Goal: Information Seeking & Learning: Find specific fact

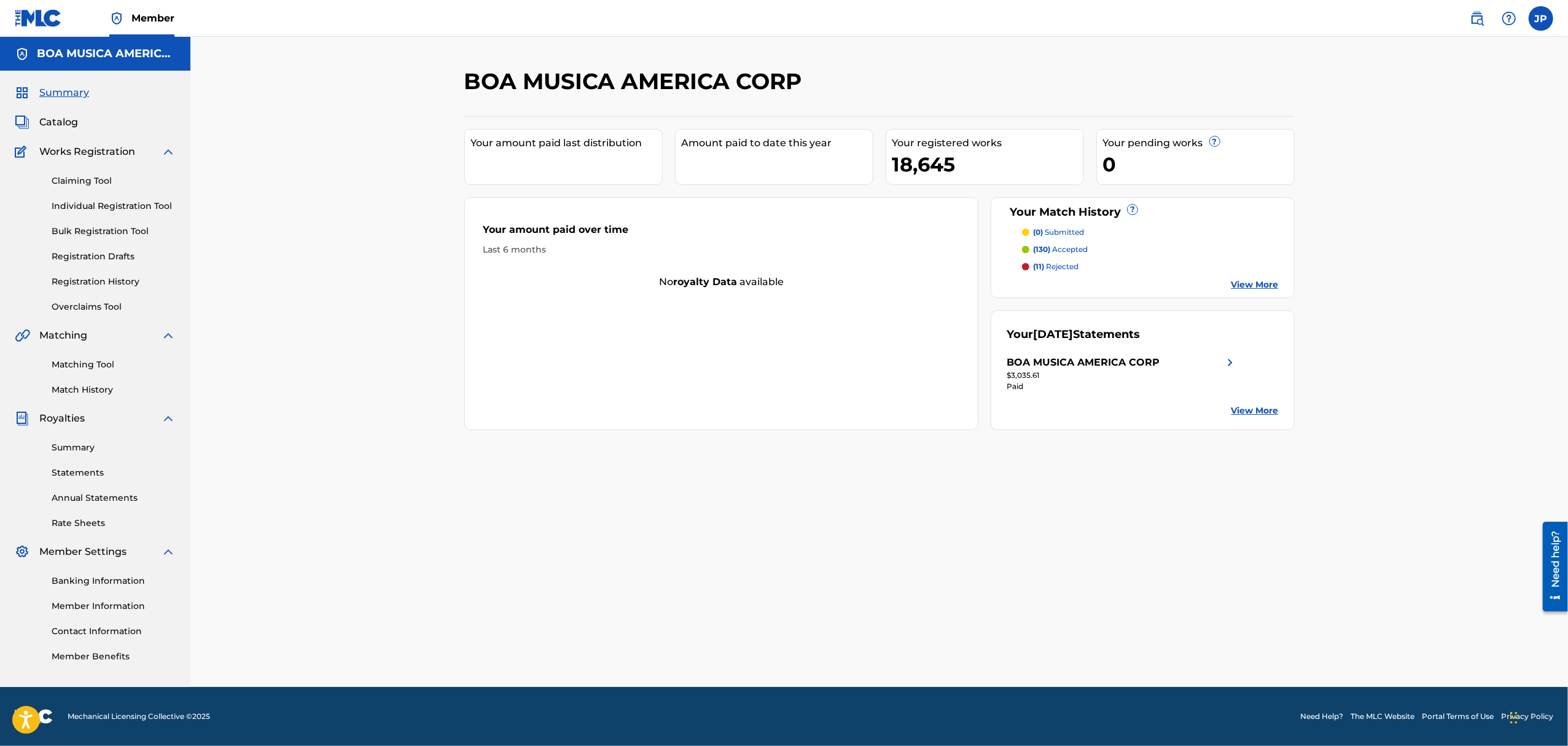
click at [72, 124] on span "Catalog" at bounding box center [59, 122] width 39 height 15
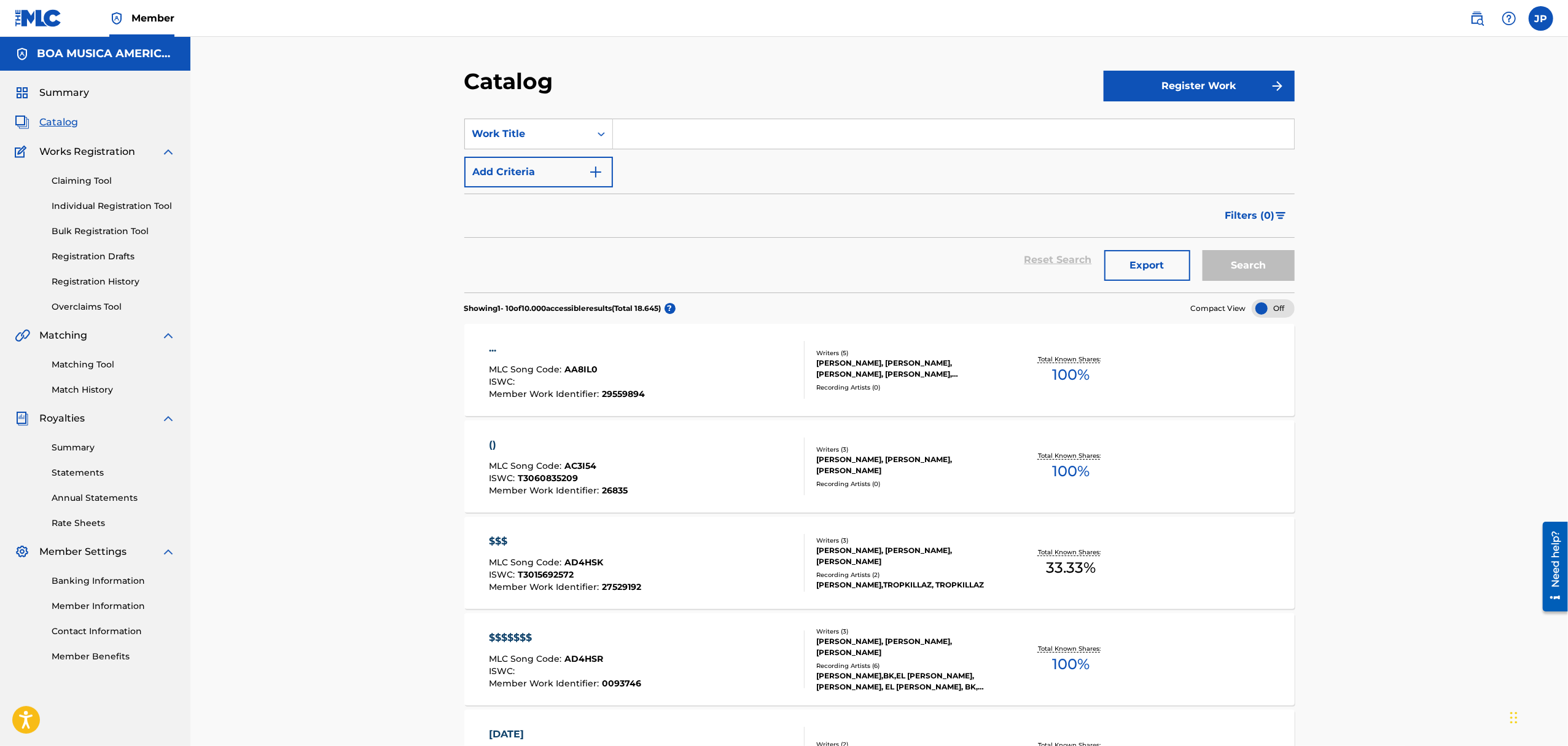
click at [681, 132] on input "Search Form" at bounding box center [953, 134] width 681 height 29
paste input "24825353"
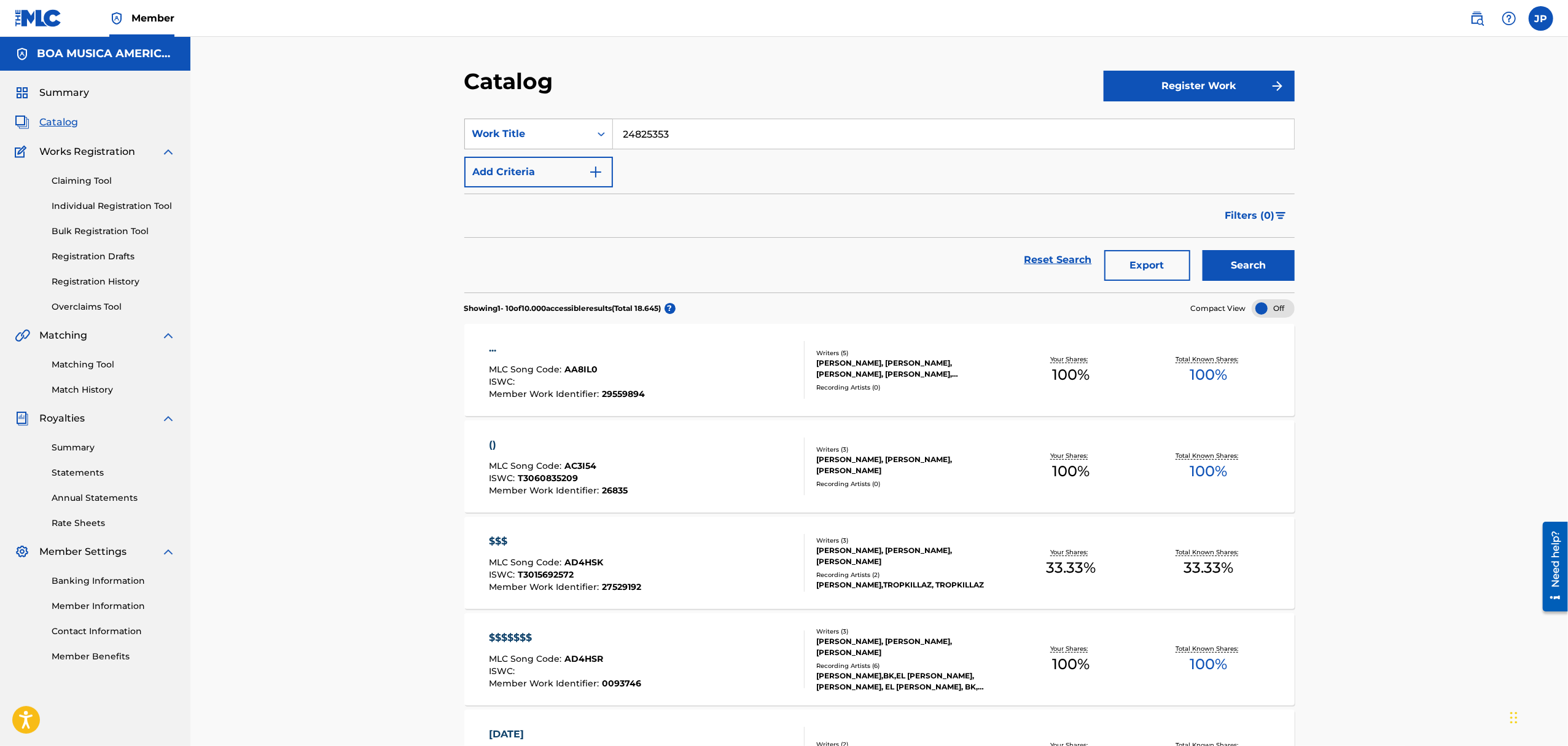
type input "24825353"
click at [603, 134] on icon "Search Form" at bounding box center [601, 134] width 7 height 4
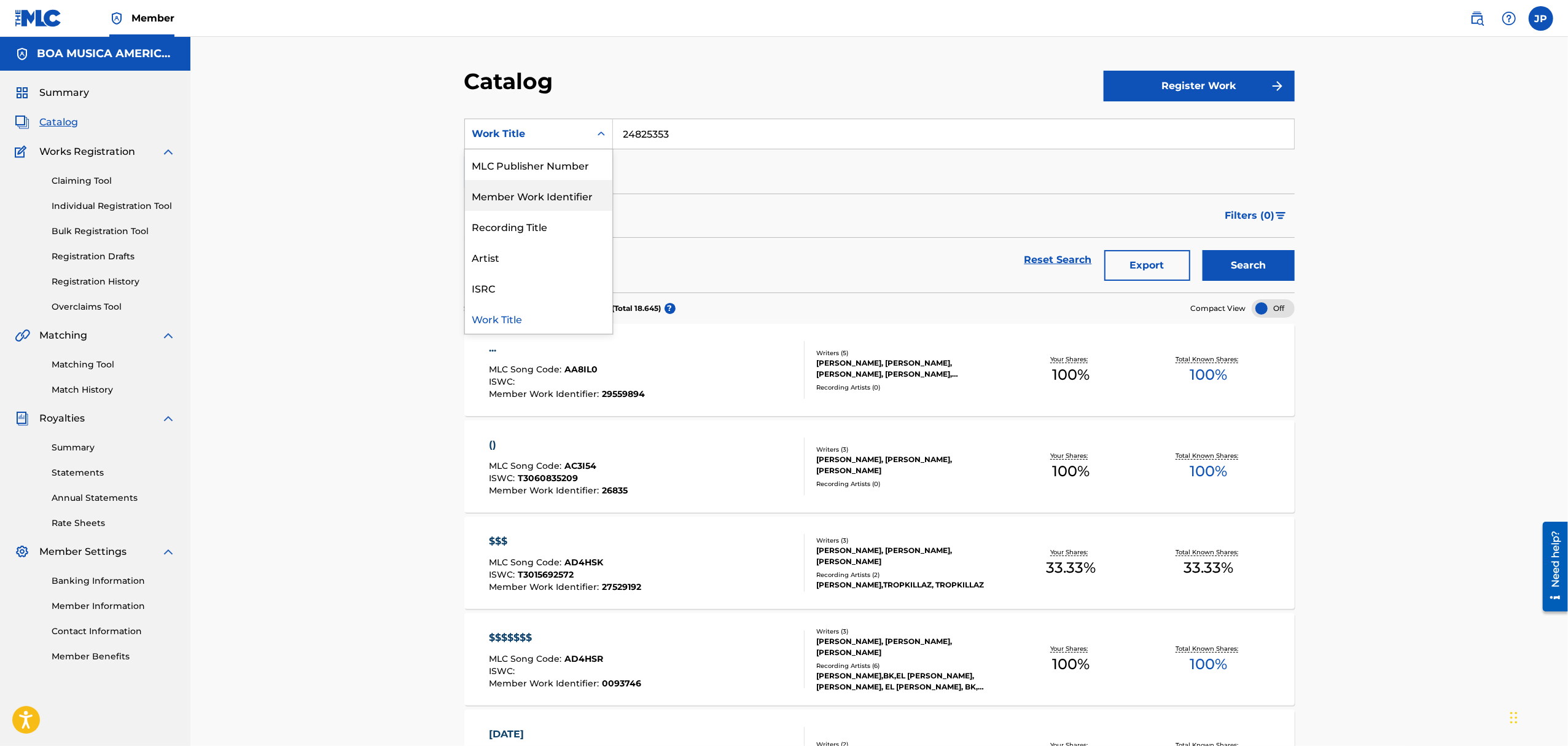
click at [509, 188] on div "Member Work Identifier" at bounding box center [539, 195] width 148 height 31
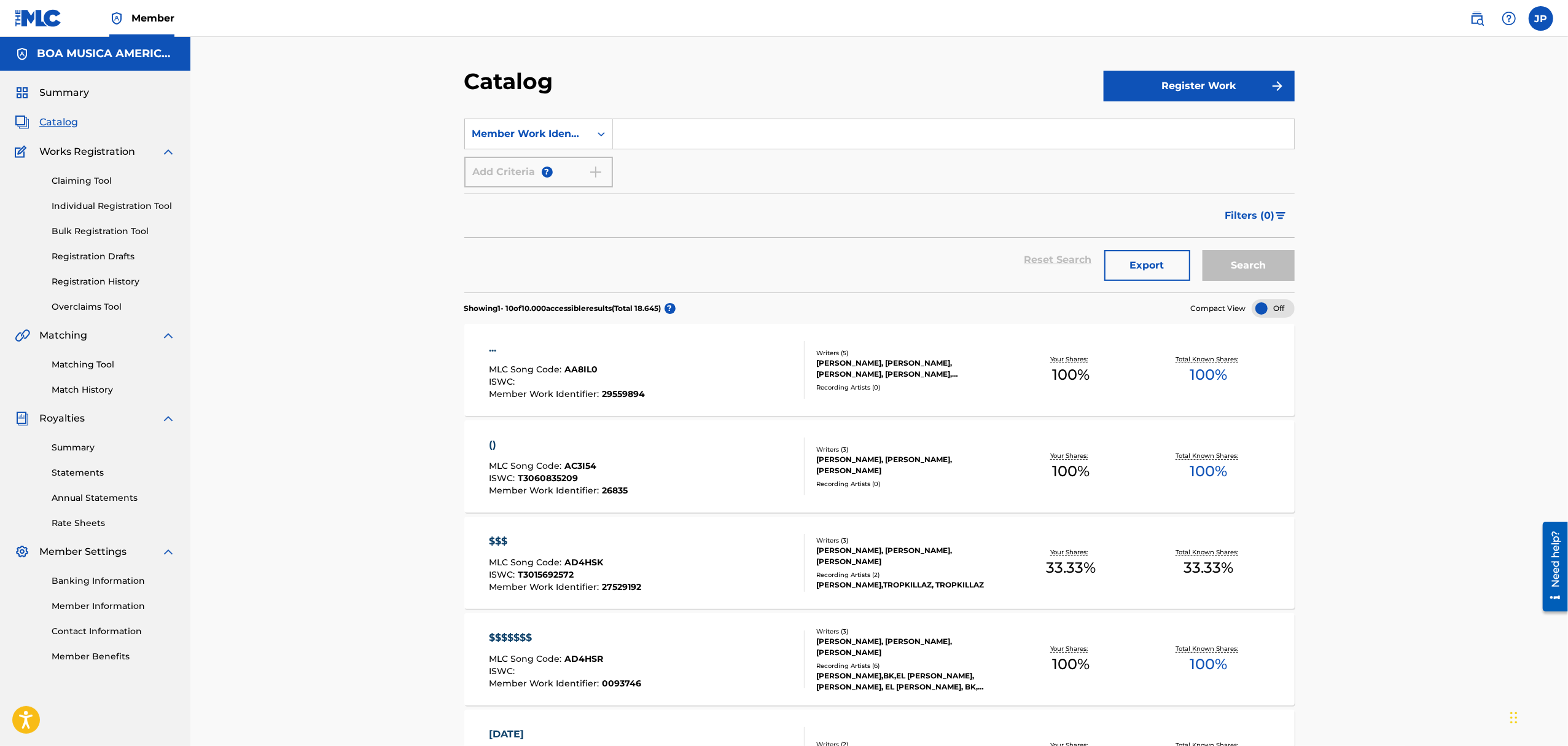
click at [642, 132] on input "Search Form" at bounding box center [953, 134] width 681 height 29
paste input "24825353"
type input "24825353"
click at [1236, 274] on button "Search" at bounding box center [1248, 266] width 92 height 31
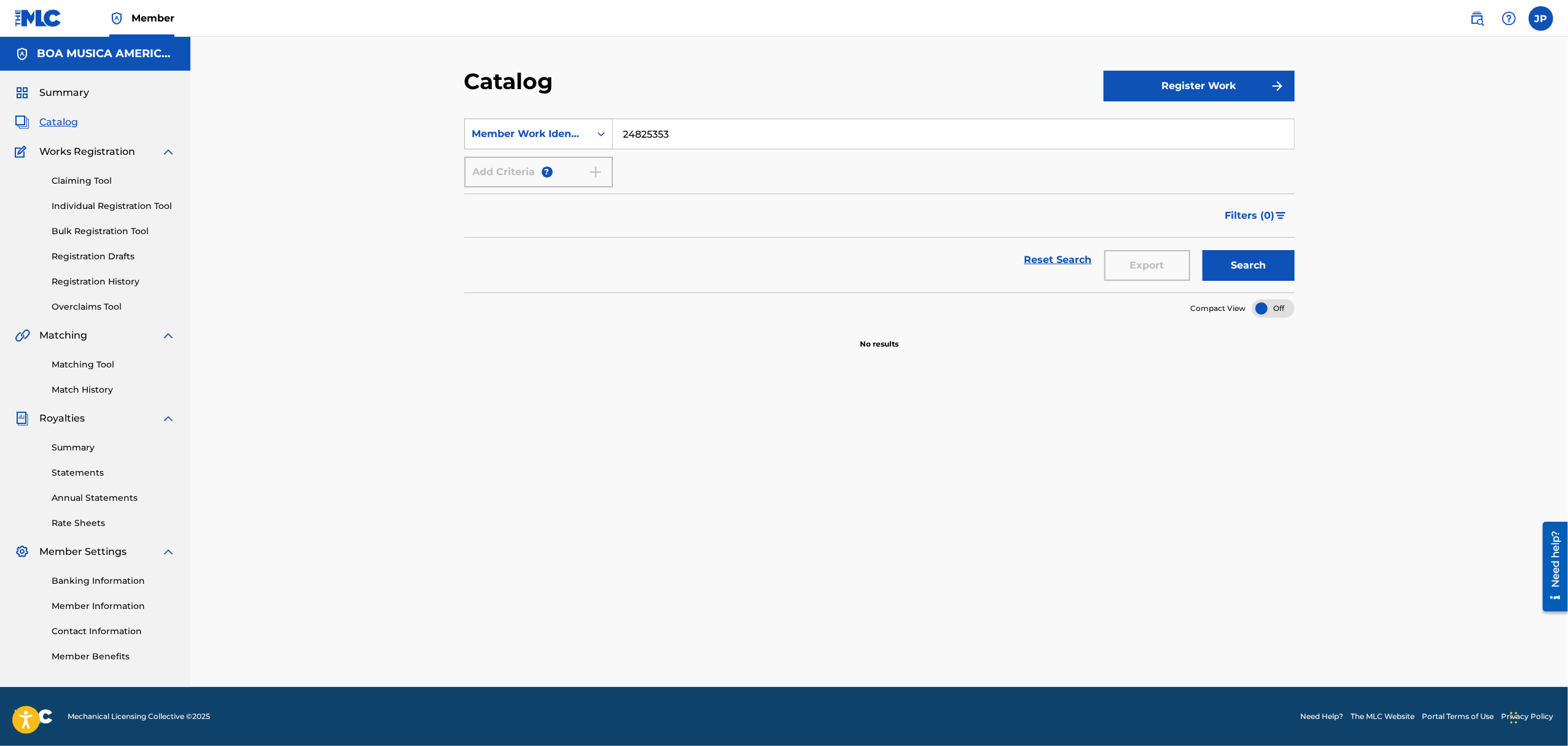
click at [602, 130] on icon "Search Form" at bounding box center [601, 134] width 12 height 12
drag, startPoint x: 512, startPoint y: 166, endPoint x: 573, endPoint y: 167, distance: 61.0
click at [514, 166] on div "Work Title" at bounding box center [539, 164] width 148 height 31
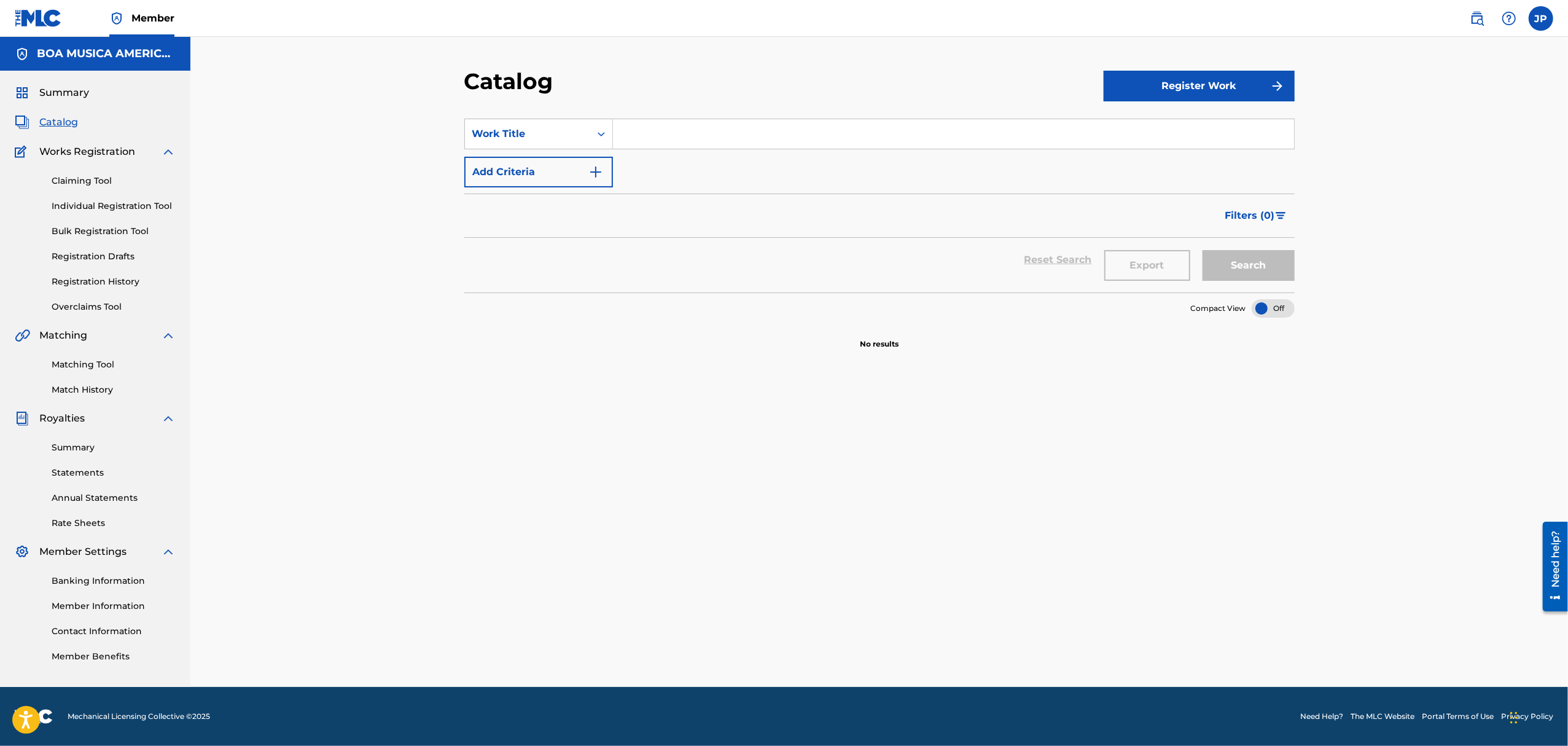
click at [703, 131] on input "Search Form" at bounding box center [953, 134] width 681 height 29
type input "AIRE"
click at [1202, 250] on button "Search" at bounding box center [1248, 266] width 92 height 31
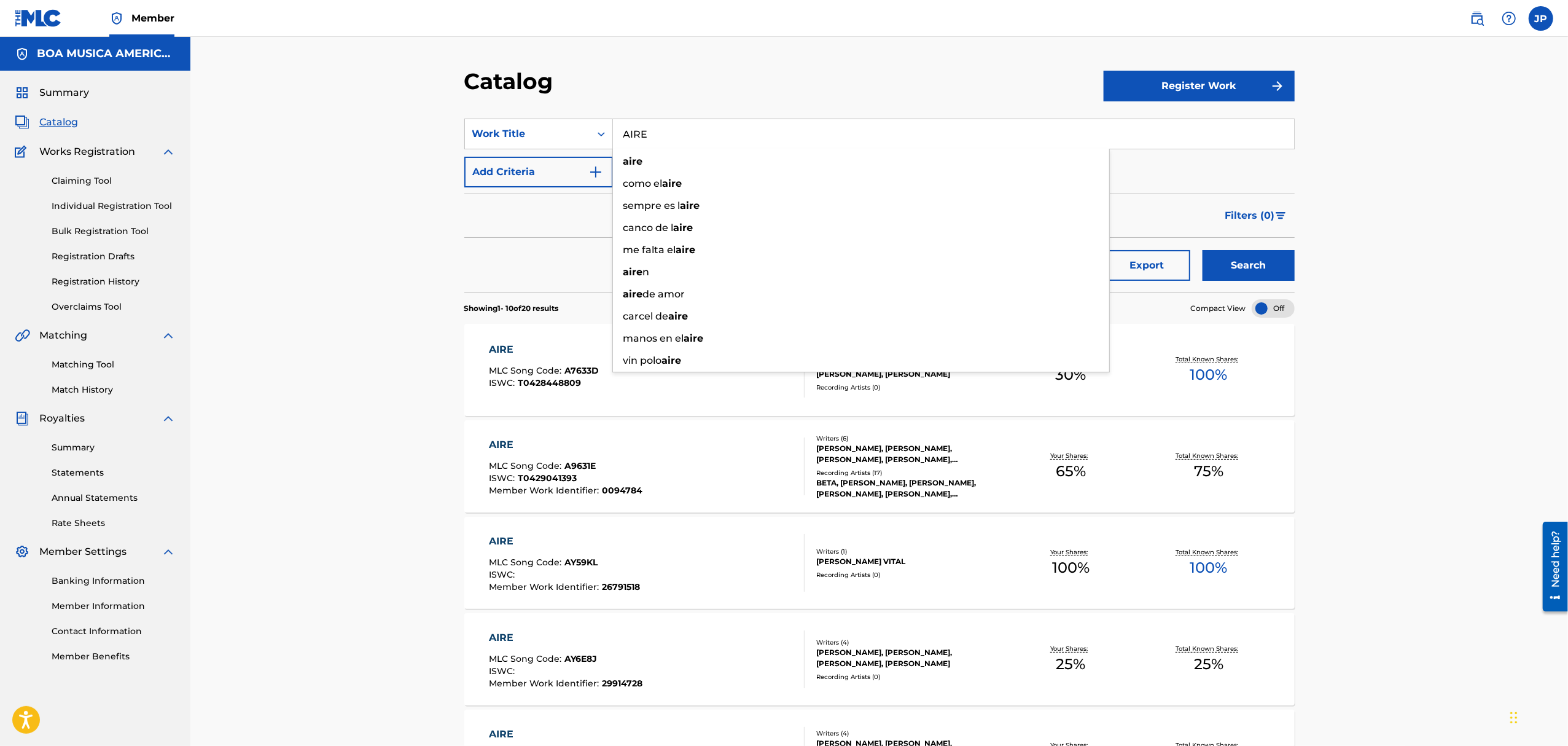
click at [370, 424] on div "Catalog Register Work SearchWithCriteria6c7facd4-f1ed-434f-b76f-f5786942d1f8 Wo…" at bounding box center [879, 691] width 1378 height 1310
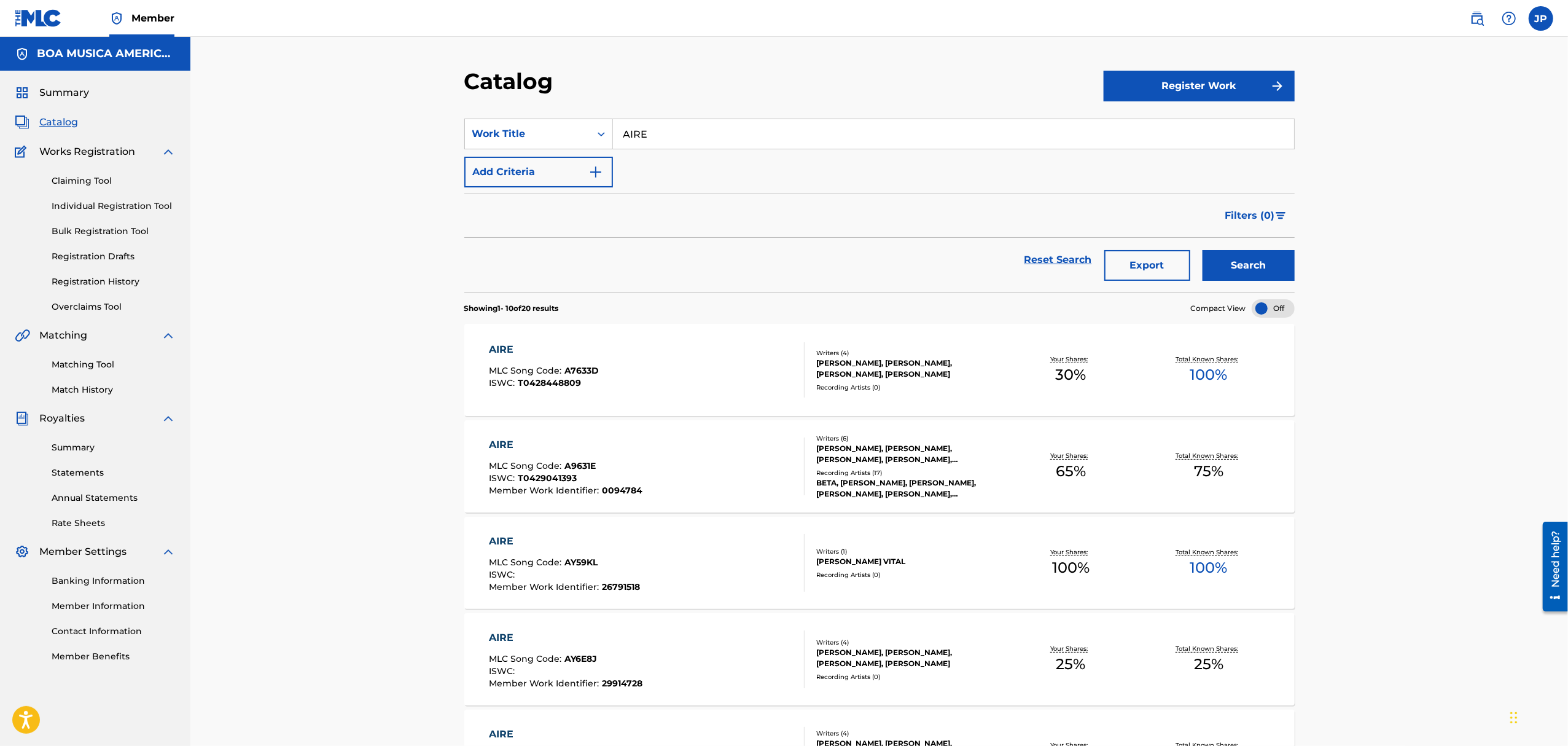
click at [595, 173] on img "Search Form" at bounding box center [595, 172] width 15 height 15
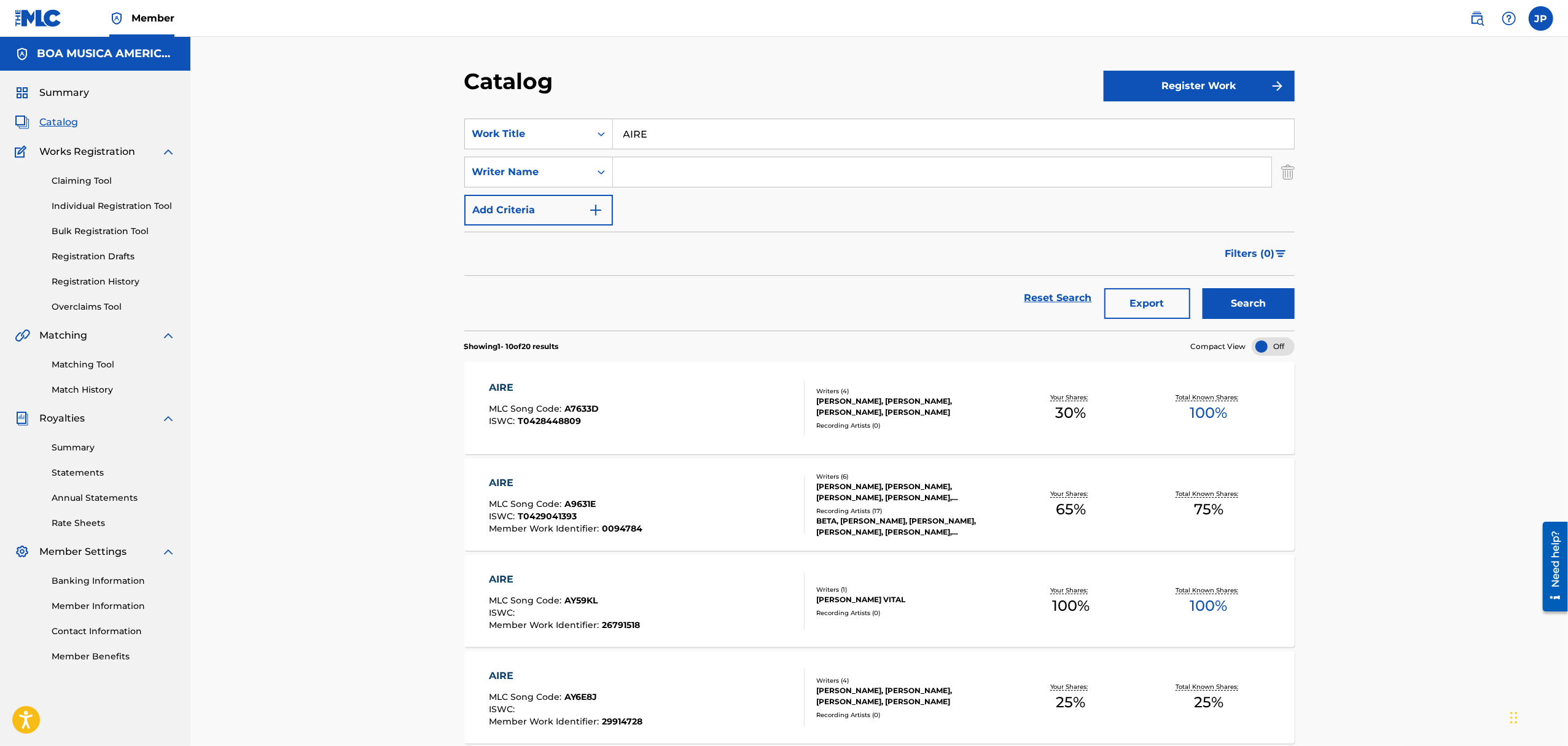
click at [715, 172] on input "Search Form" at bounding box center [942, 172] width 659 height 29
type input "[PERSON_NAME]"
click at [1258, 306] on button "Search" at bounding box center [1248, 303] width 92 height 31
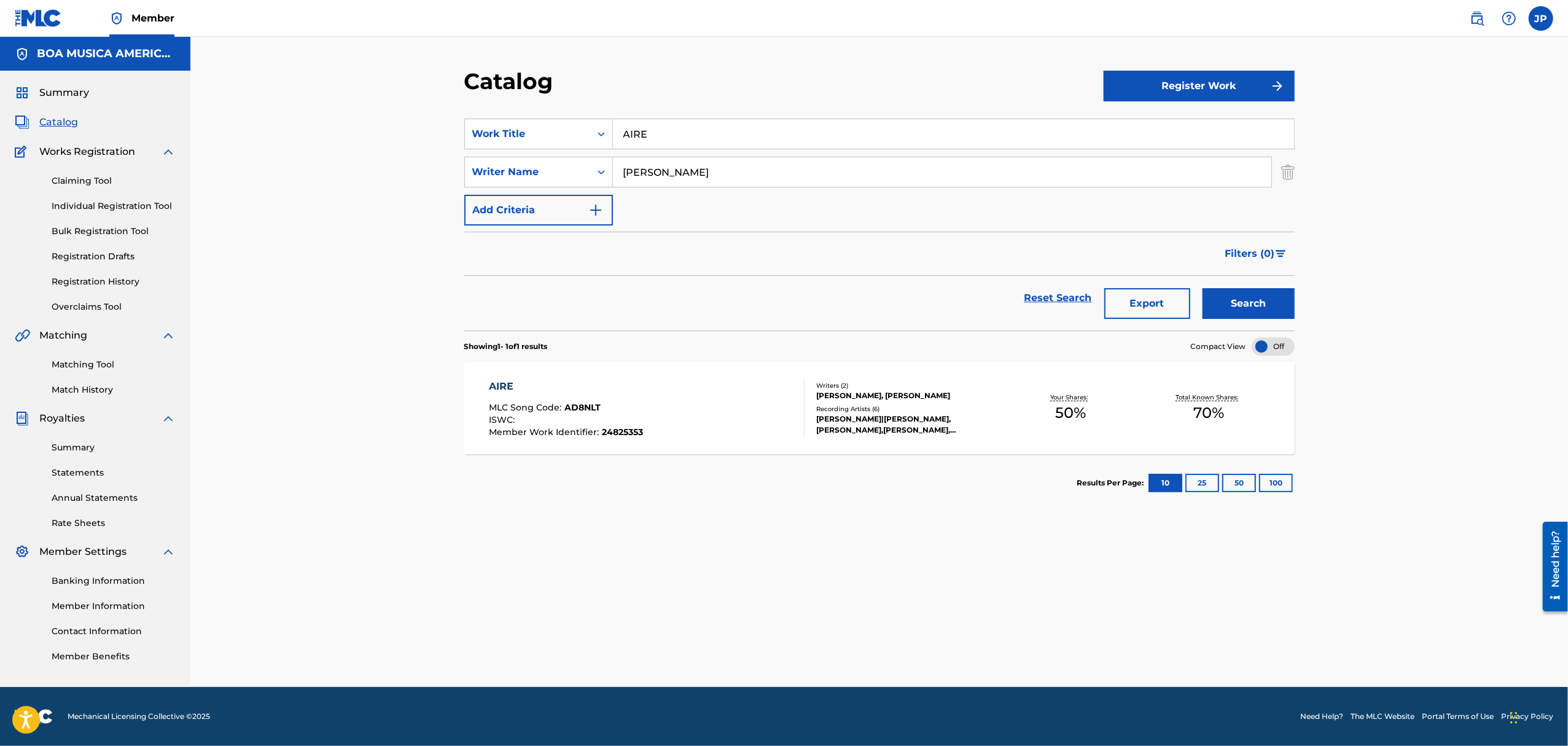
click at [501, 383] on div "AIRE" at bounding box center [566, 387] width 154 height 15
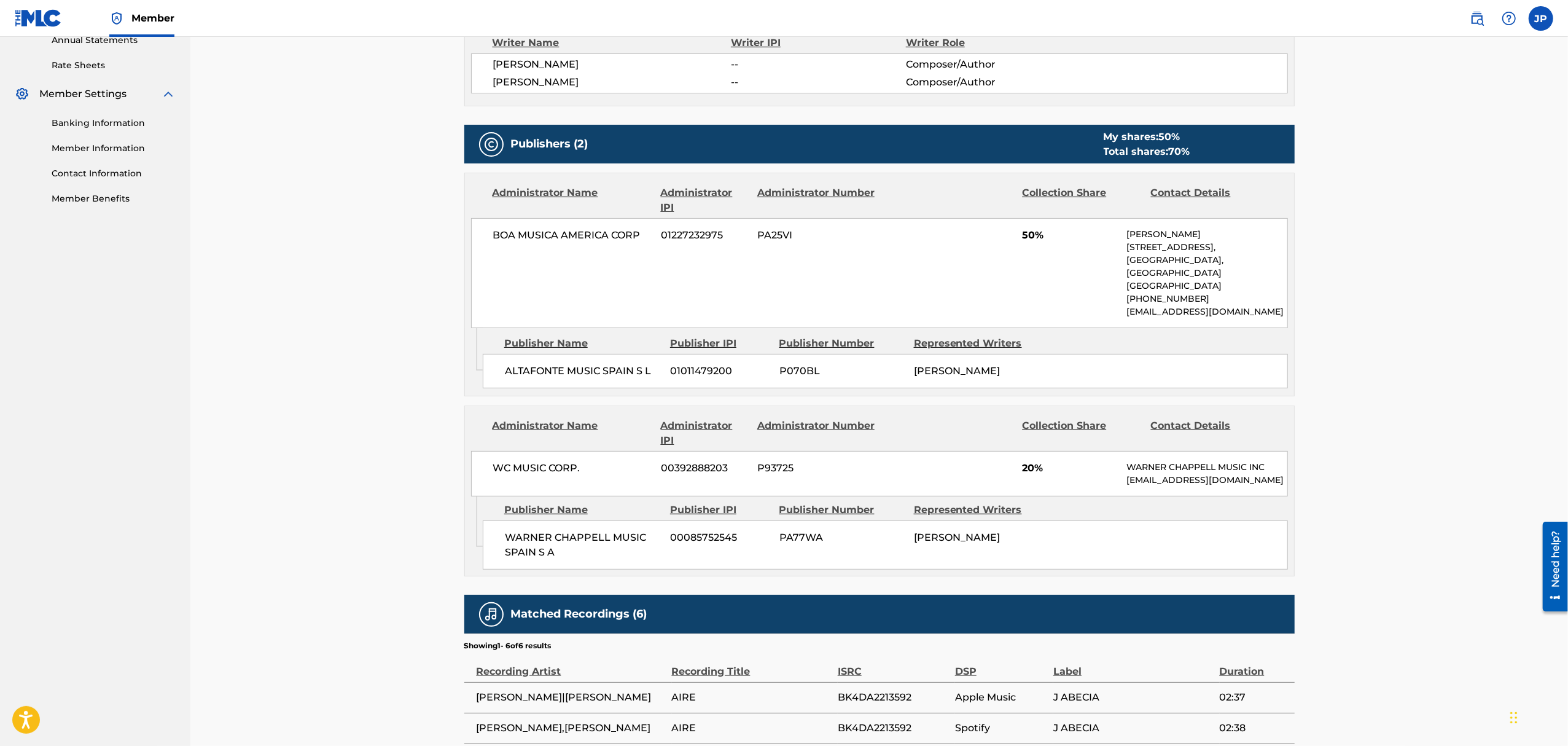
scroll to position [409, 0]
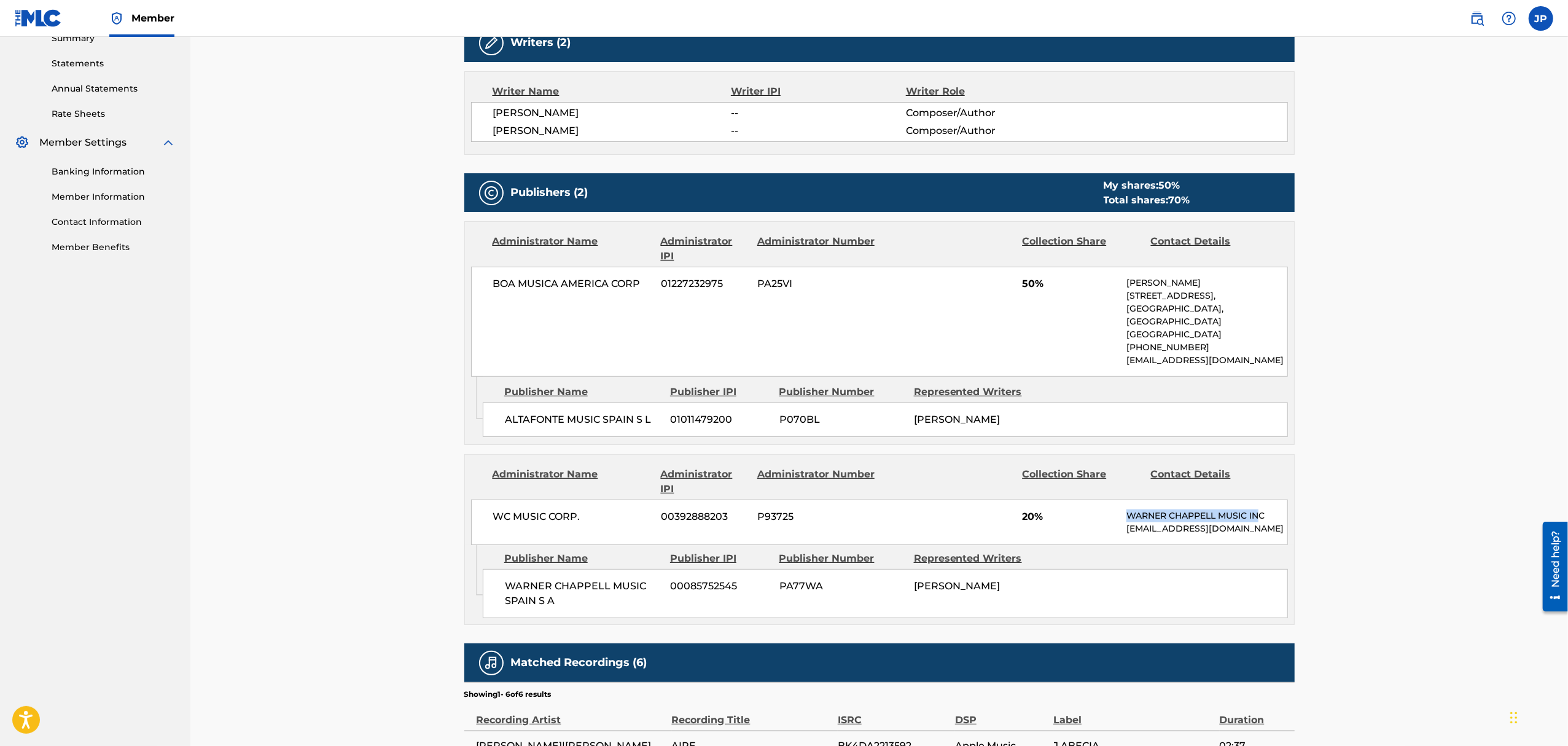
drag, startPoint x: 1200, startPoint y: 505, endPoint x: 1261, endPoint y: 504, distance: 61.0
click at [1261, 504] on div "WC MUSIC CORP. 00392888203 P93725 20% WARNER CHAPPELL MUSIC INC [EMAIL_ADDRESS]…" at bounding box center [879, 522] width 817 height 45
click at [1140, 530] on p "[EMAIL_ADDRESS][DOMAIN_NAME]" at bounding box center [1206, 528] width 160 height 13
click at [1177, 518] on p "WARNER CHAPPELL MUSIC INC" at bounding box center [1206, 515] width 160 height 13
drag, startPoint x: 1012, startPoint y: 517, endPoint x: 1033, endPoint y: 519, distance: 21.1
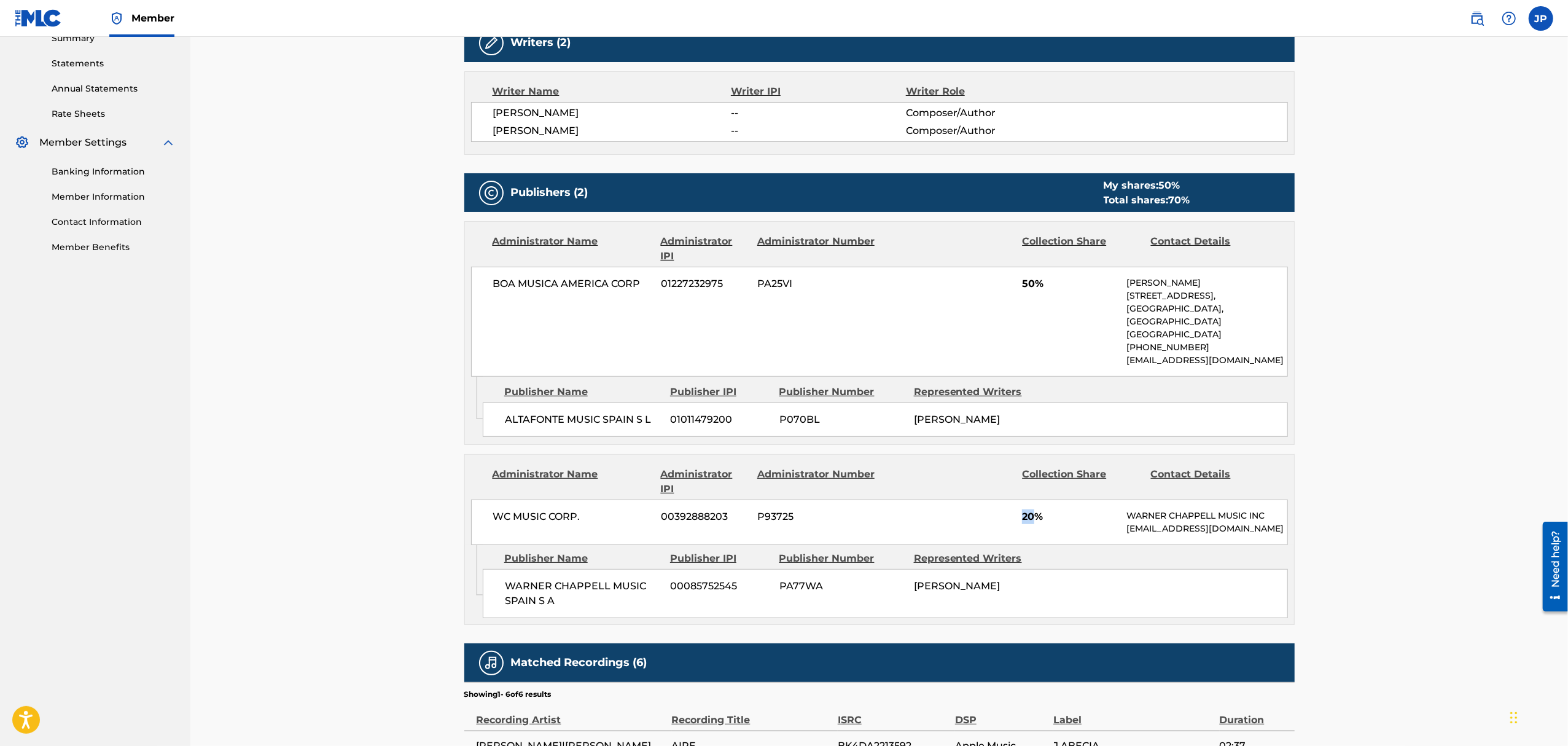
click at [1033, 519] on div "WC MUSIC CORP. 00392888203 P93725 20% WARNER CHAPPELL MUSIC INC [EMAIL_ADDRESS]…" at bounding box center [879, 522] width 817 height 45
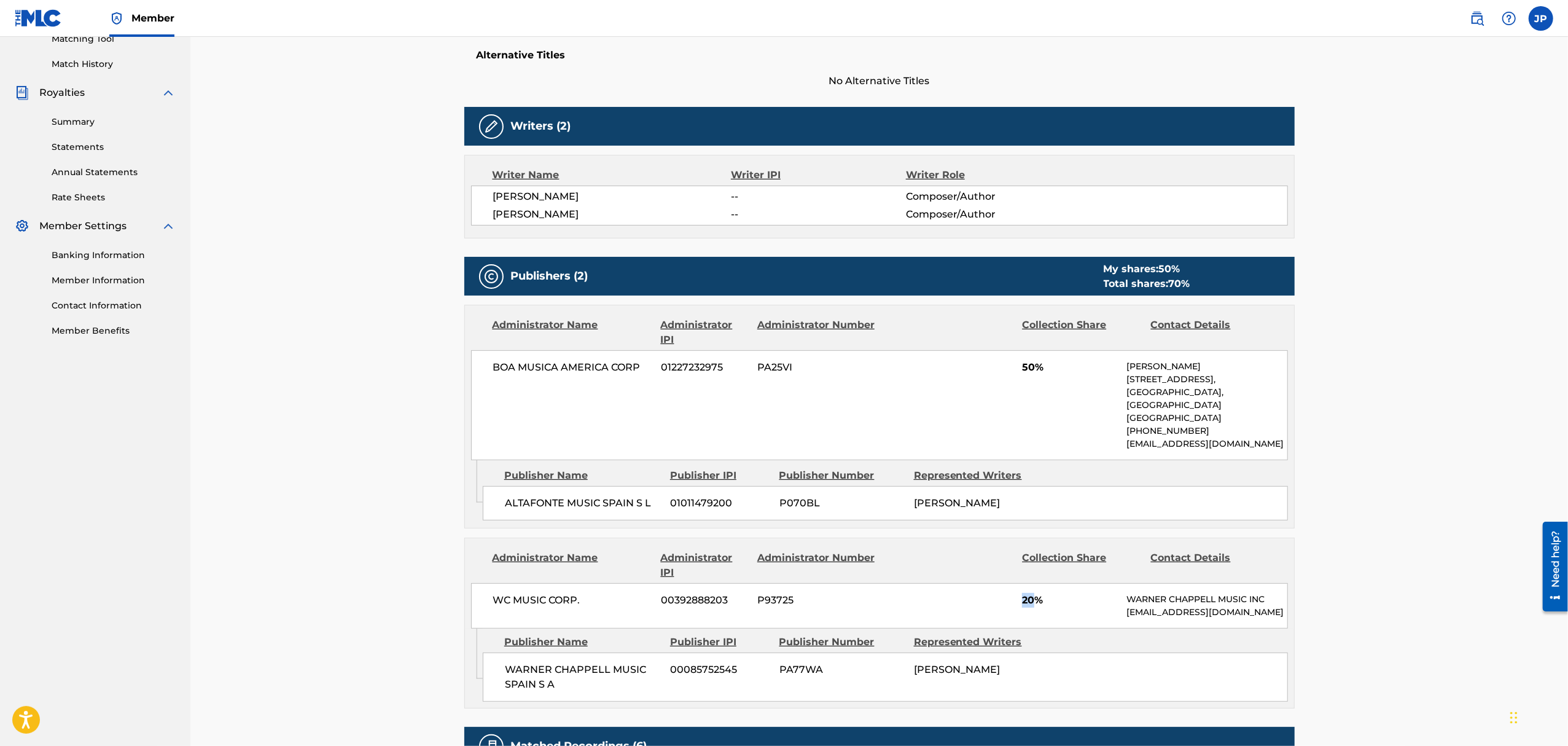
scroll to position [327, 0]
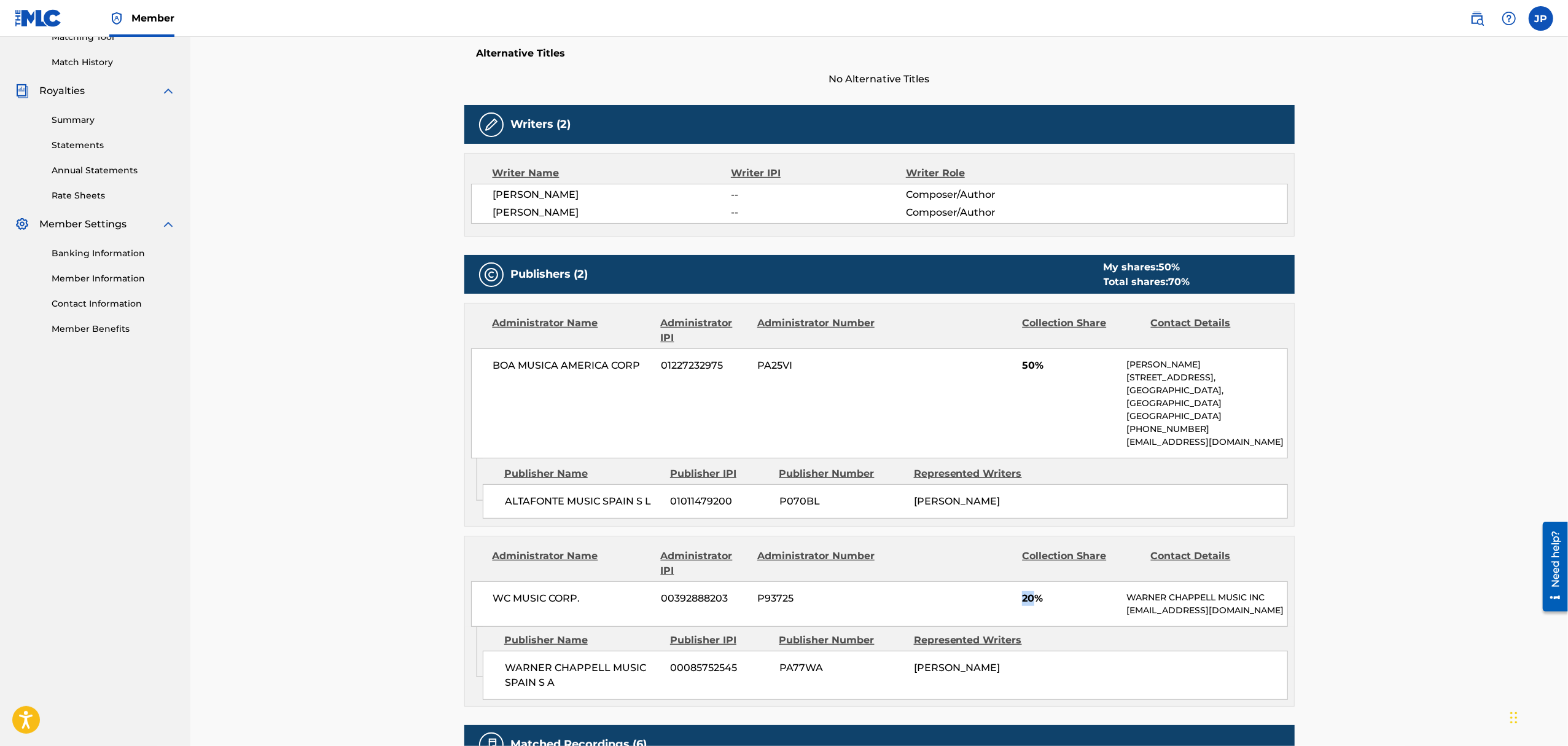
click at [1025, 598] on span "20%" at bounding box center [1069, 598] width 95 height 15
